Goal: Information Seeking & Learning: Learn about a topic

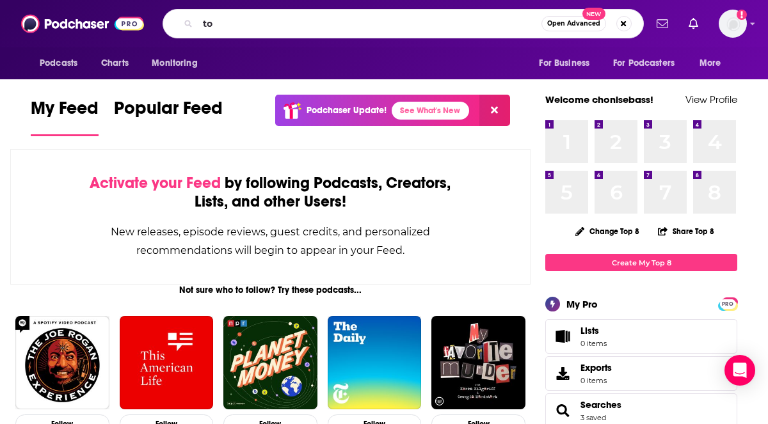
type input "t"
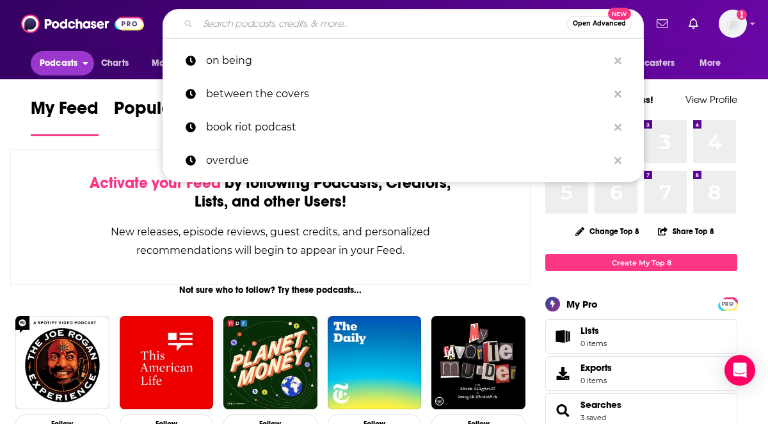
click at [57, 64] on span "Podcasts" at bounding box center [59, 63] width 38 height 18
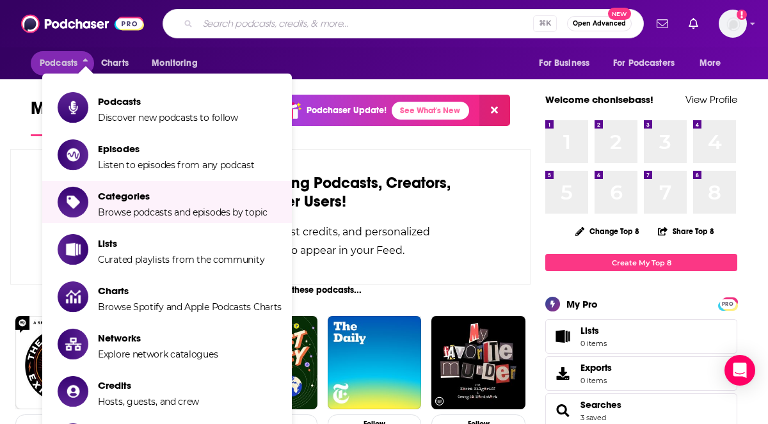
click at [484, 251] on div "Activate your Feed by following Podcasts, Creators, Lists, and other Users! New…" at bounding box center [270, 217] width 520 height 136
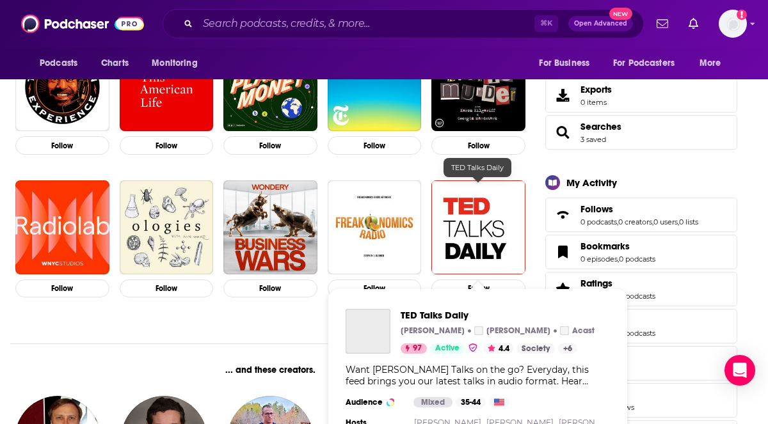
scroll to position [297, 0]
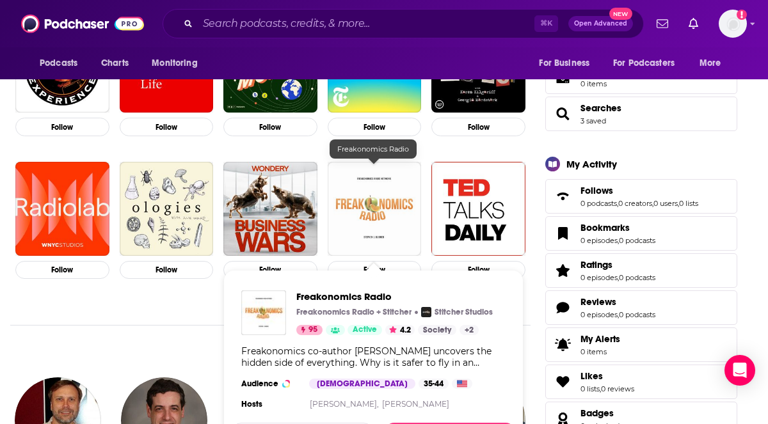
click at [370, 224] on img "Freakonomics Radio" at bounding box center [375, 209] width 94 height 94
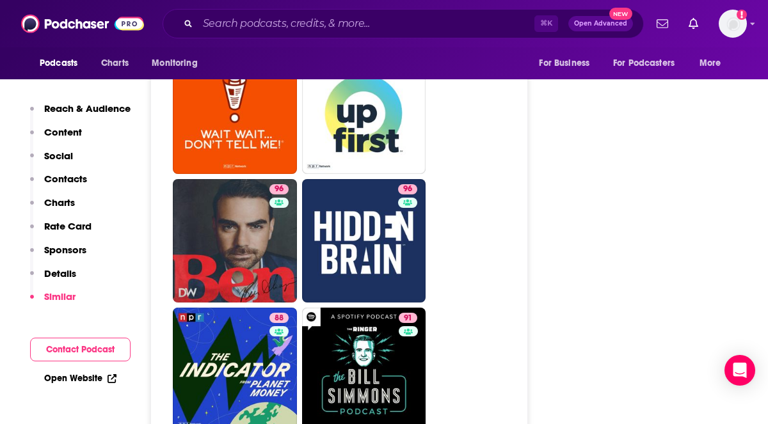
scroll to position [3830, 0]
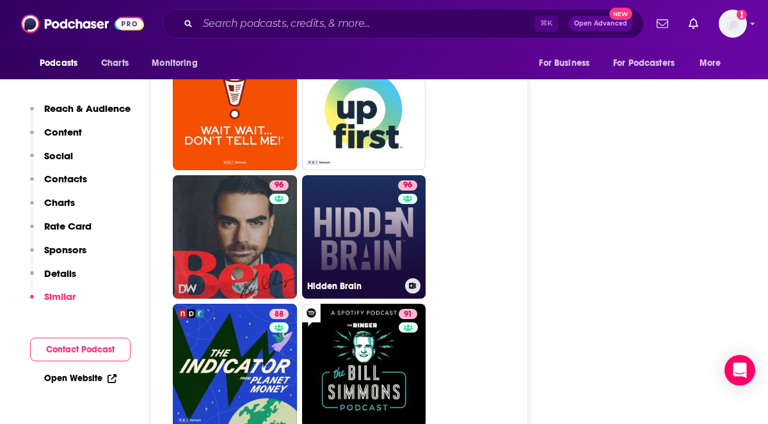
click at [391, 247] on link "96 Hidden Brain" at bounding box center [364, 237] width 124 height 124
type input "[URL][DOMAIN_NAME]"
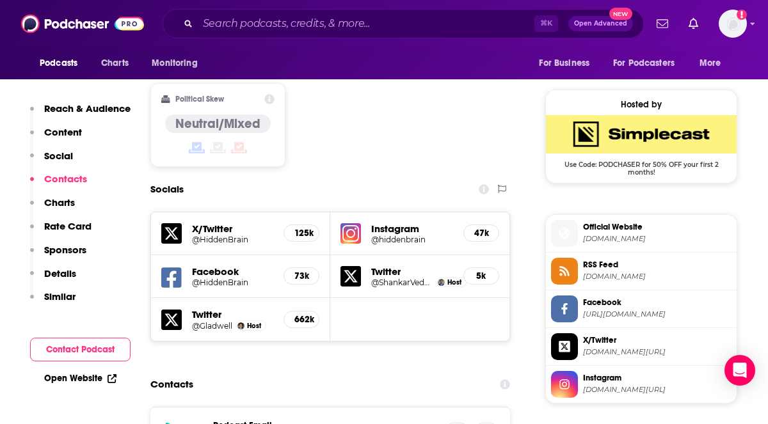
scroll to position [995, 0]
